Goal: Information Seeking & Learning: Learn about a topic

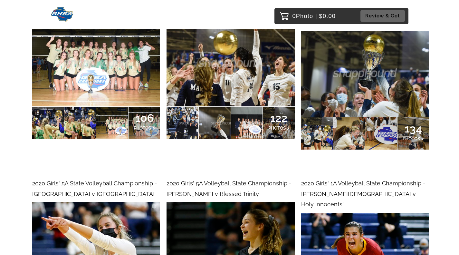
scroll to position [31133, 0]
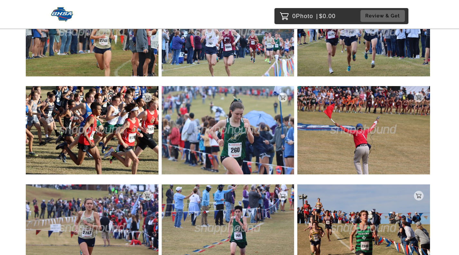
scroll to position [129, 0]
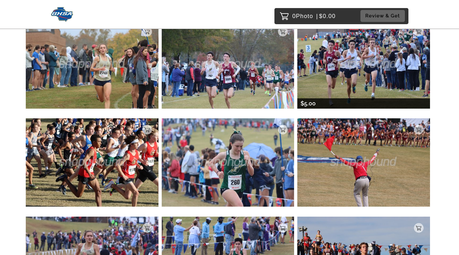
click at [350, 85] on img at bounding box center [363, 64] width 133 height 88
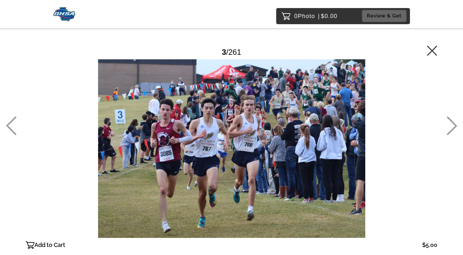
click at [436, 50] on icon at bounding box center [432, 50] width 10 height 10
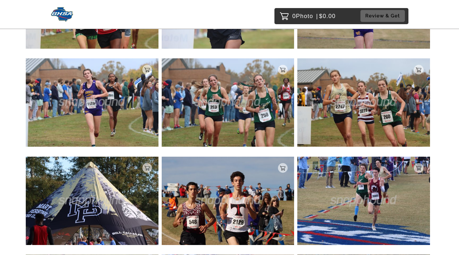
scroll to position [905, 0]
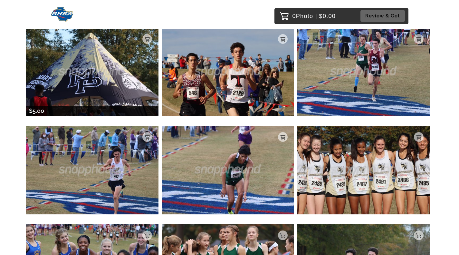
click at [130, 95] on img at bounding box center [92, 72] width 133 height 88
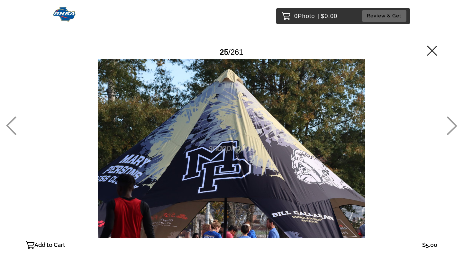
click at [433, 47] on icon at bounding box center [432, 50] width 10 height 10
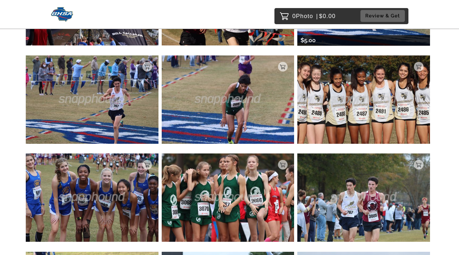
scroll to position [1137, 0]
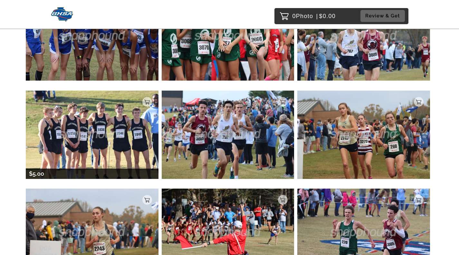
click at [136, 121] on img at bounding box center [92, 134] width 133 height 88
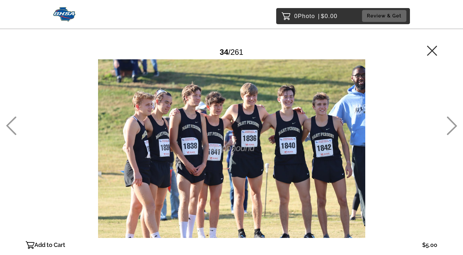
click at [434, 52] on icon at bounding box center [432, 50] width 10 height 10
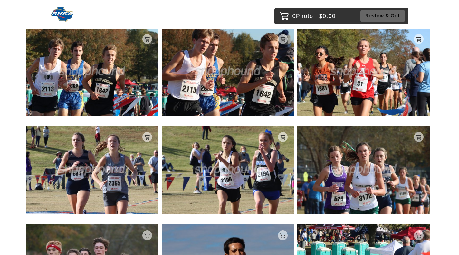
scroll to position [2148, 0]
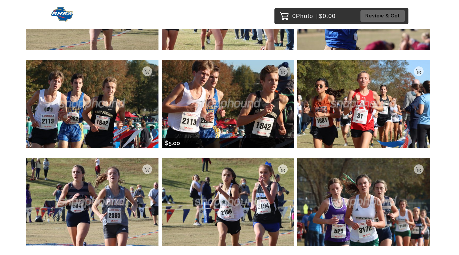
click at [242, 77] on img at bounding box center [228, 104] width 133 height 88
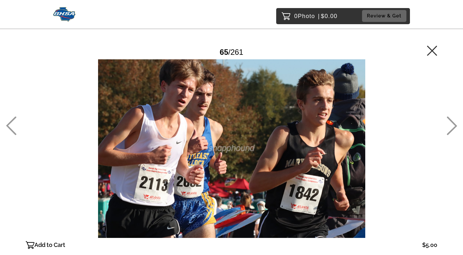
click at [434, 53] on icon at bounding box center [432, 50] width 10 height 10
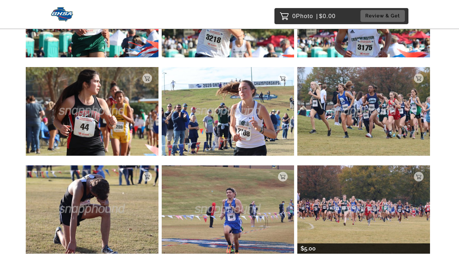
scroll to position [3187, 0]
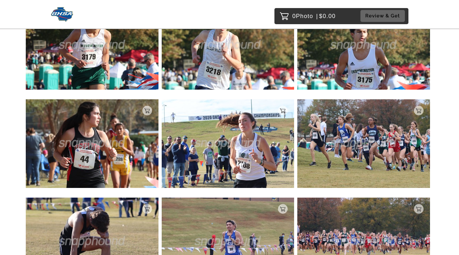
click at [109, 213] on img at bounding box center [92, 241] width 133 height 88
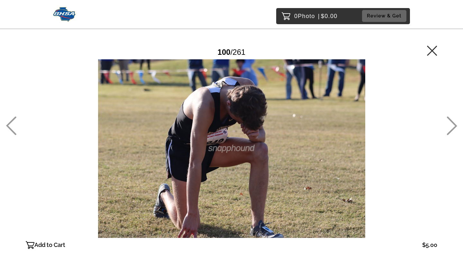
click at [432, 51] on icon at bounding box center [432, 50] width 10 height 10
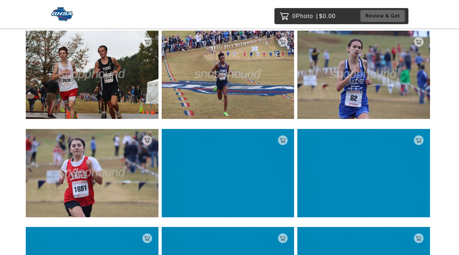
scroll to position [4045, 0]
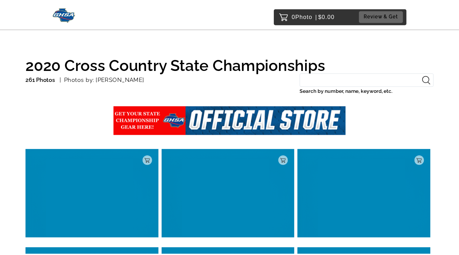
scroll to position [1141, 0]
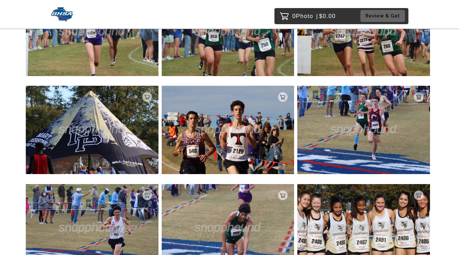
scroll to position [847, 0]
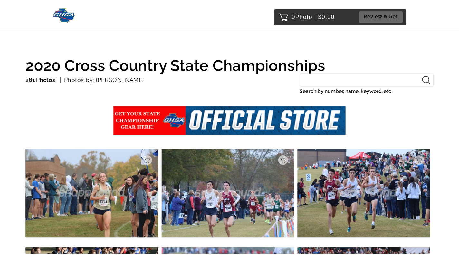
scroll to position [165, 0]
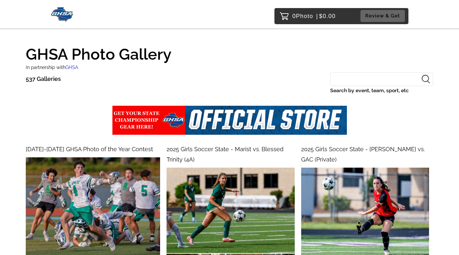
click at [400, 80] on input "Search by event, team, sport, etc" at bounding box center [381, 79] width 103 height 14
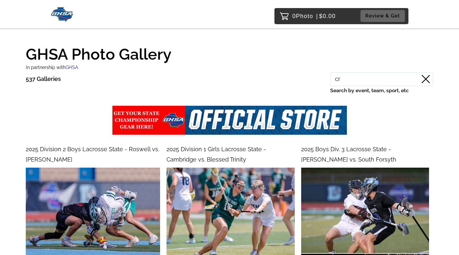
type input "c"
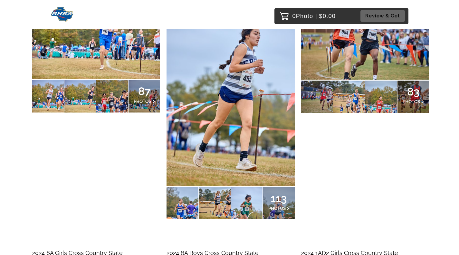
scroll to position [483, 0]
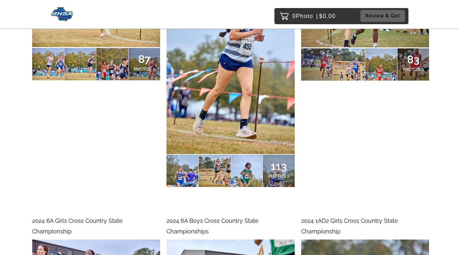
type input "cross country"
click at [276, 172] on p "113 PHOTOS" at bounding box center [278, 171] width 21 height 14
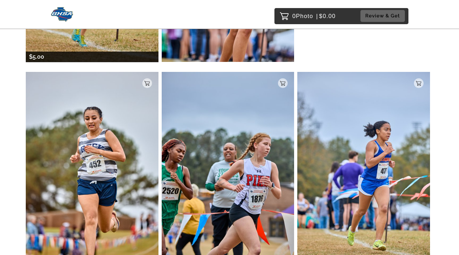
scroll to position [3828, 0]
